Goal: Transaction & Acquisition: Book appointment/travel/reservation

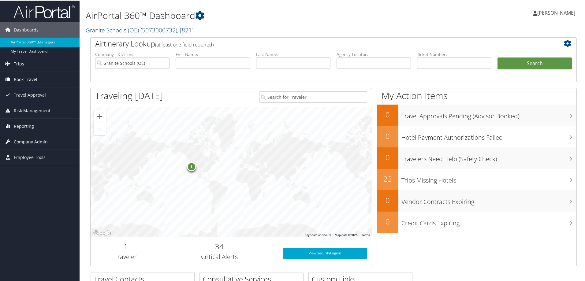
click at [34, 79] on span "Book Travel" at bounding box center [26, 78] width 24 height 15
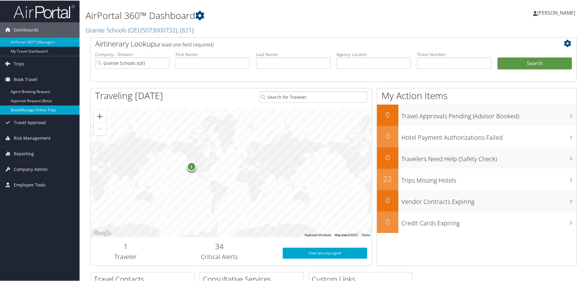
click at [31, 111] on link "Book/Manage Online Trips" at bounding box center [40, 109] width 80 height 9
